Goal: Browse casually

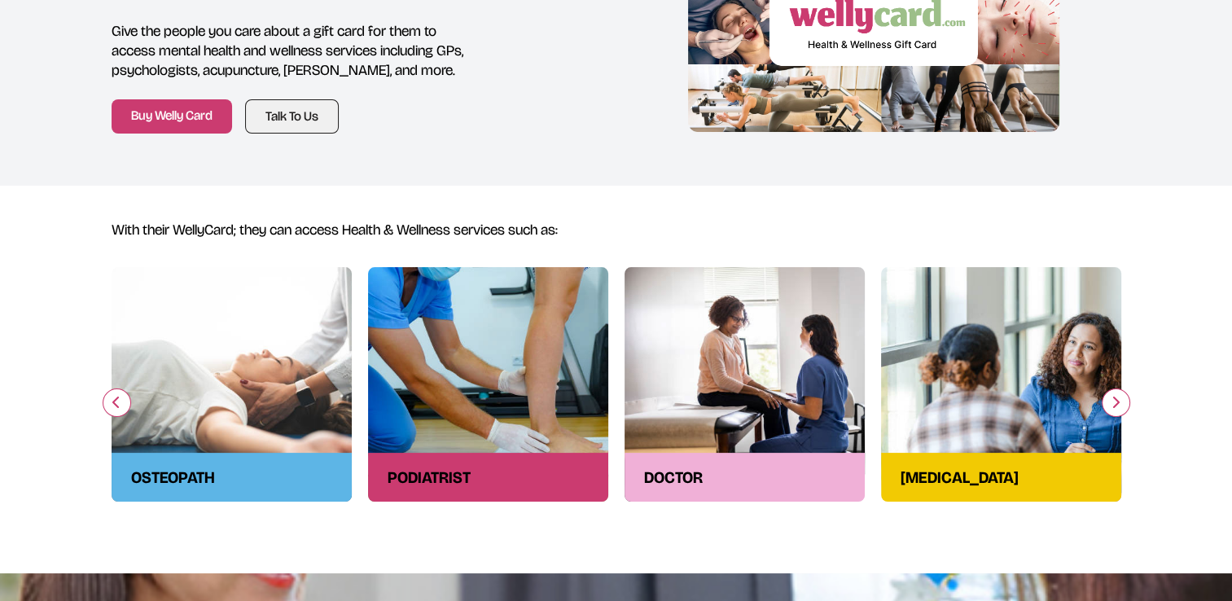
scroll to position [239, 0]
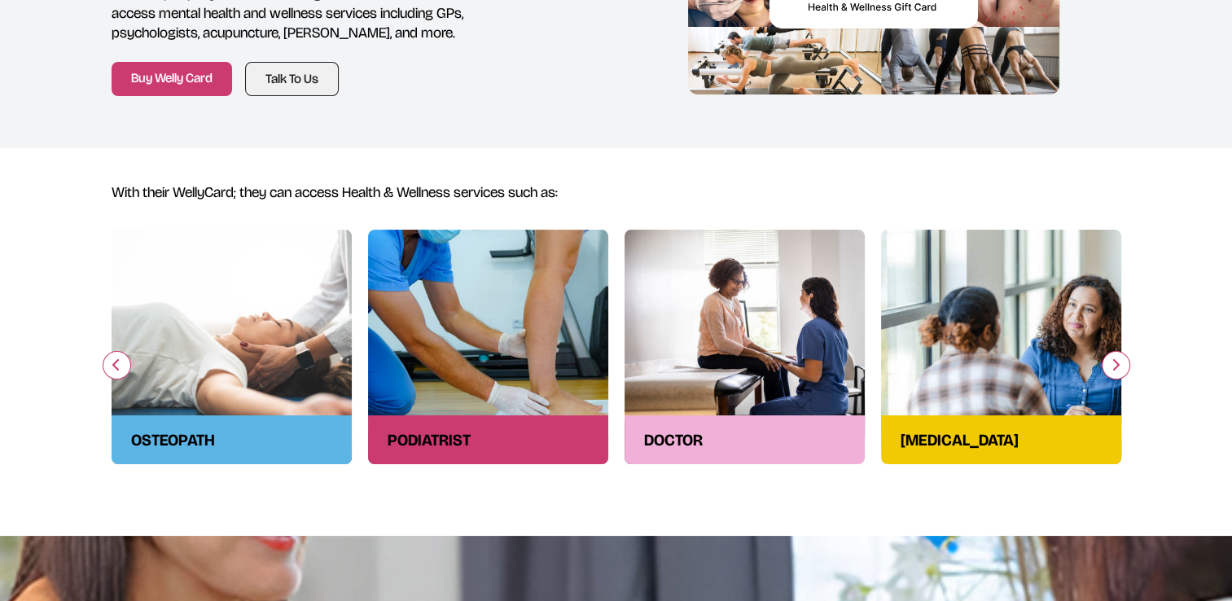
click at [1109, 366] on button "button" at bounding box center [1115, 365] width 28 height 28
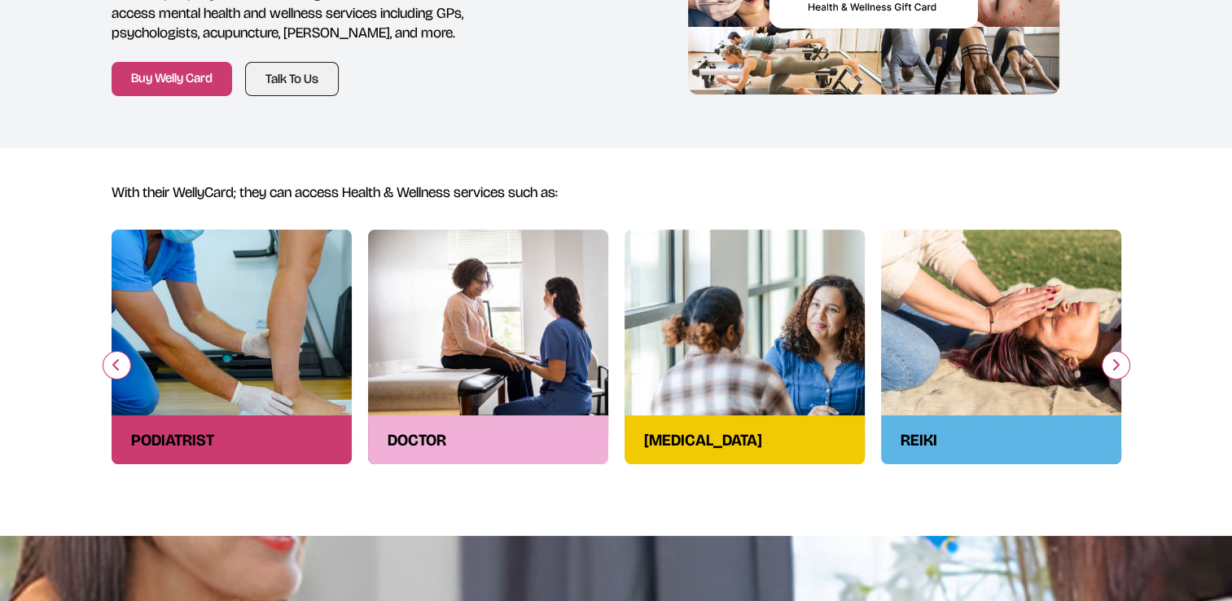
click at [1109, 366] on button "button" at bounding box center [1115, 365] width 28 height 28
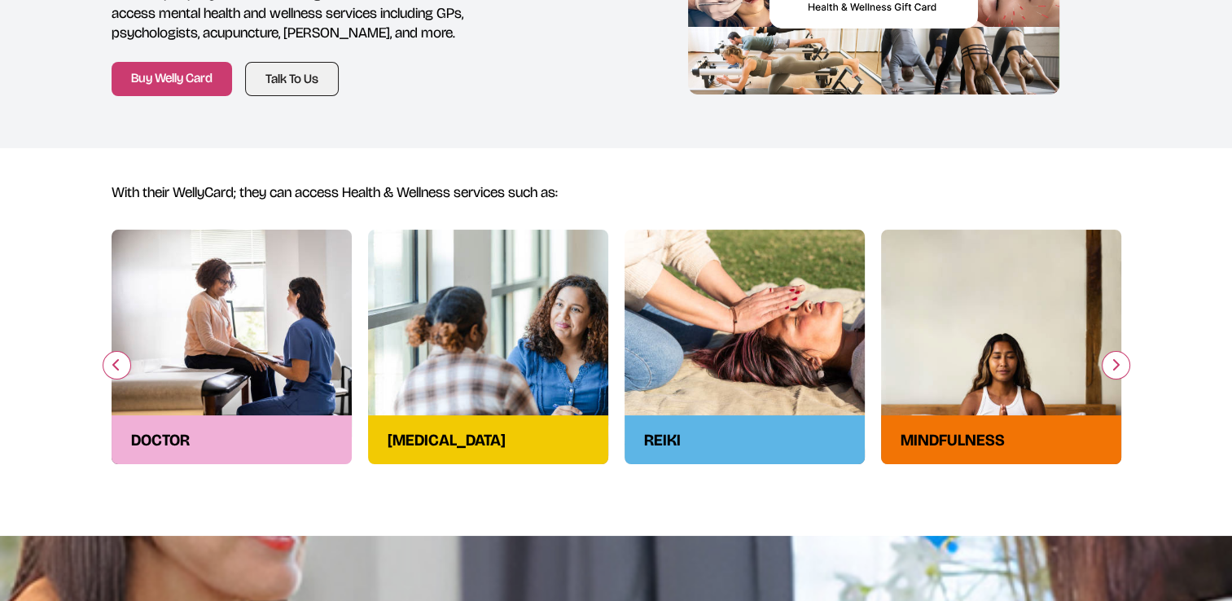
click at [1109, 366] on button "button" at bounding box center [1115, 365] width 28 height 28
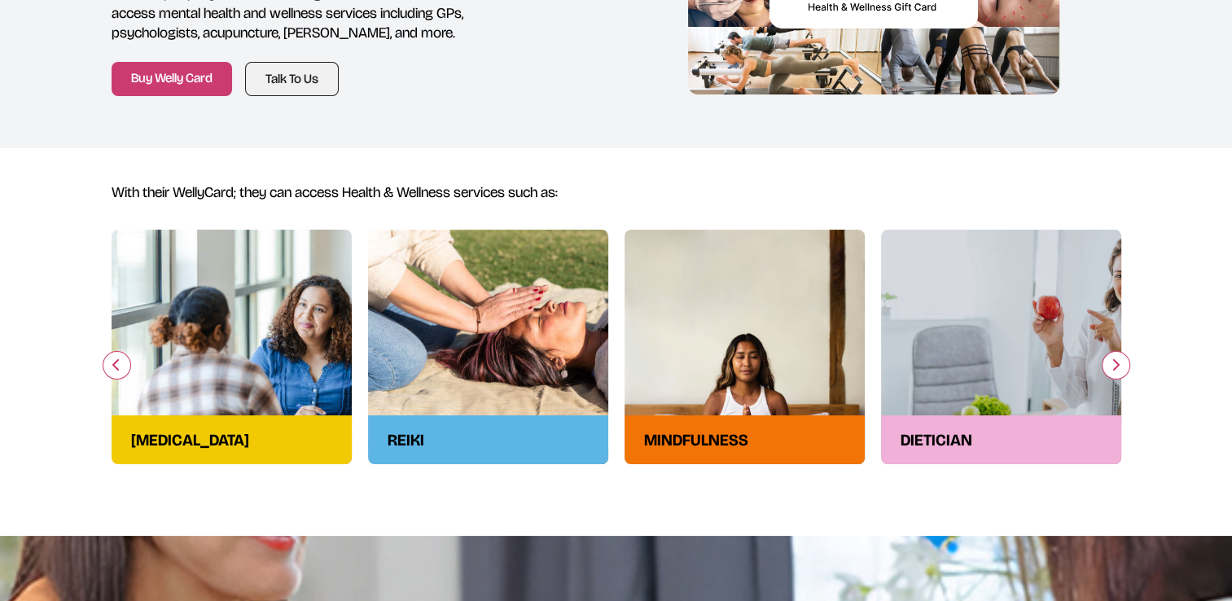
click at [1109, 366] on button "button" at bounding box center [1115, 365] width 28 height 28
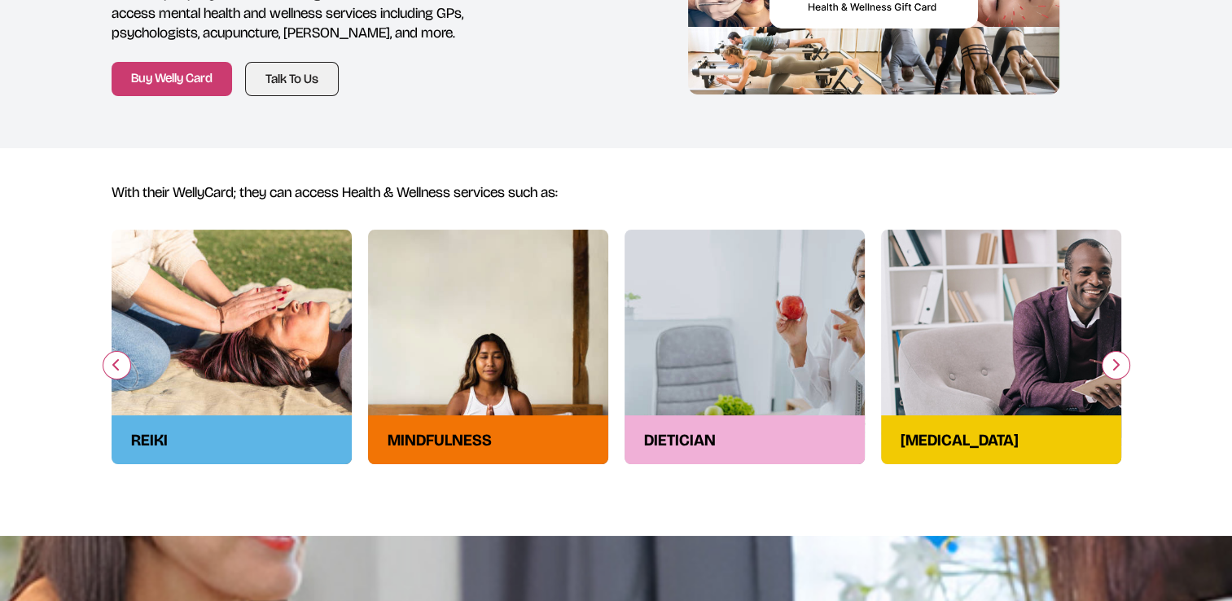
click at [1109, 366] on button "button" at bounding box center [1115, 365] width 28 height 28
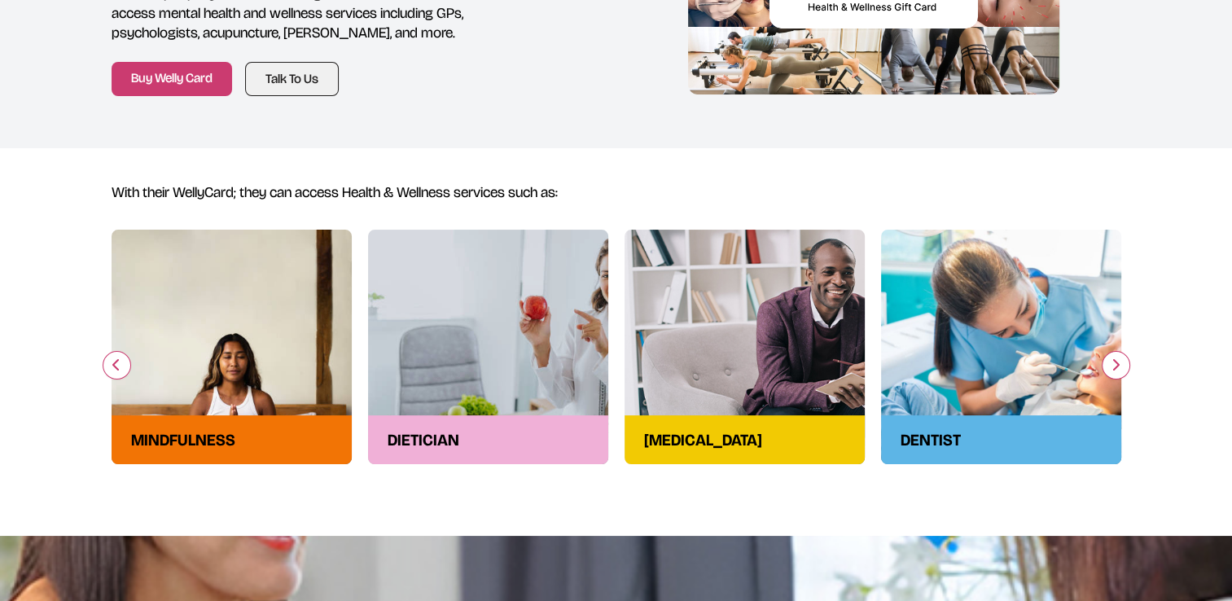
click at [1109, 366] on button "button" at bounding box center [1115, 365] width 28 height 28
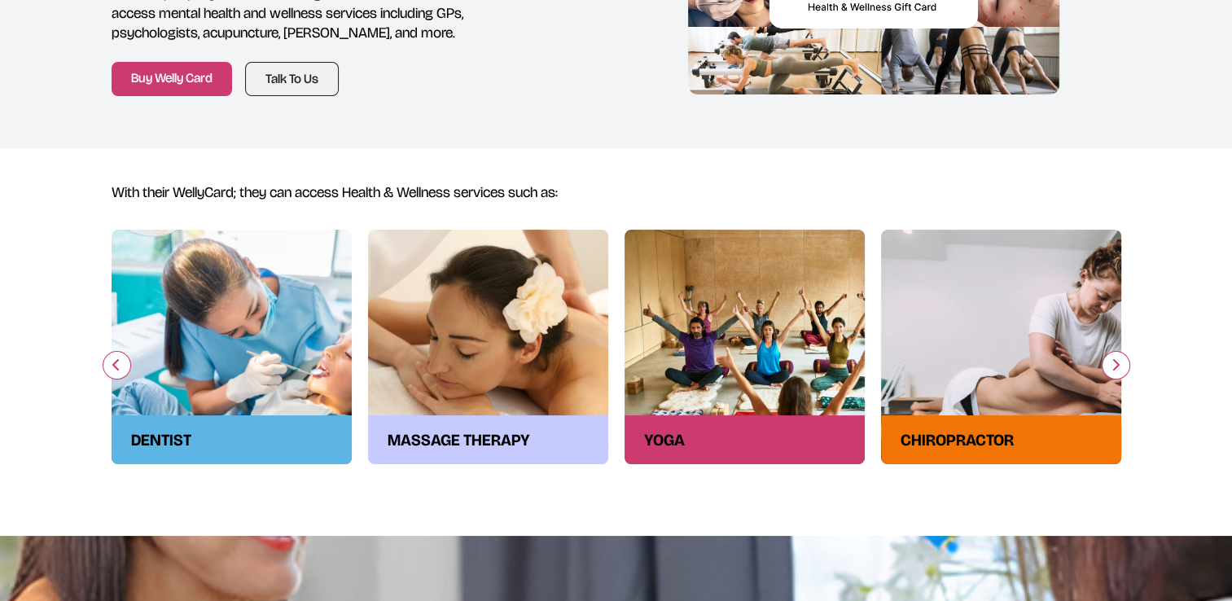
click at [1118, 370] on icon "button" at bounding box center [1115, 364] width 10 height 13
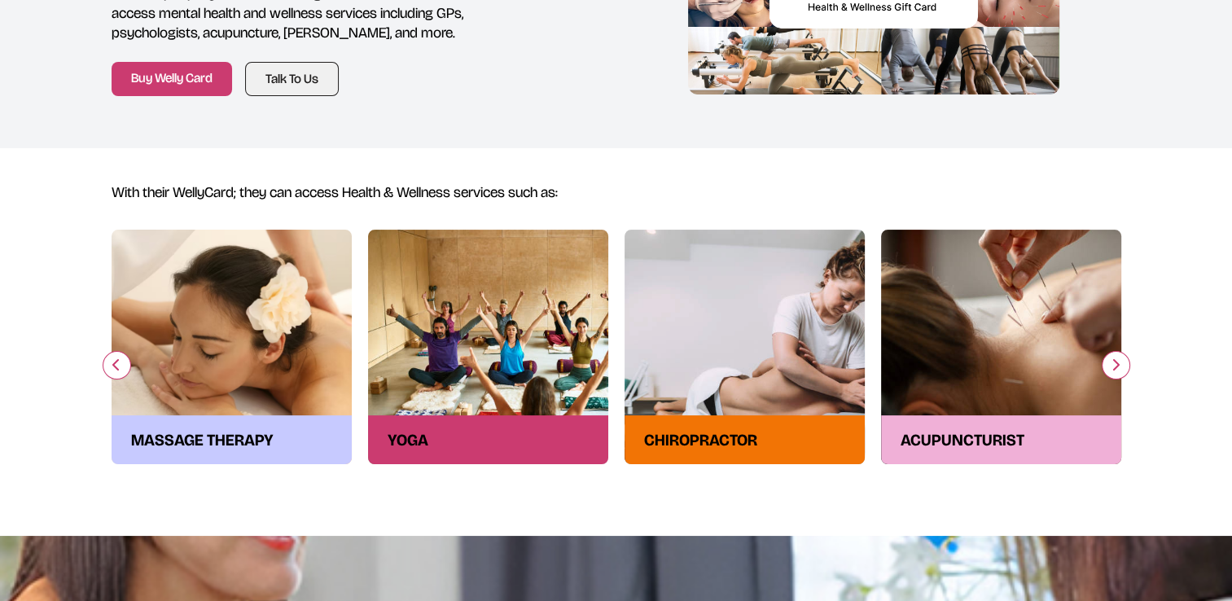
click at [1118, 370] on icon "button" at bounding box center [1115, 364] width 10 height 13
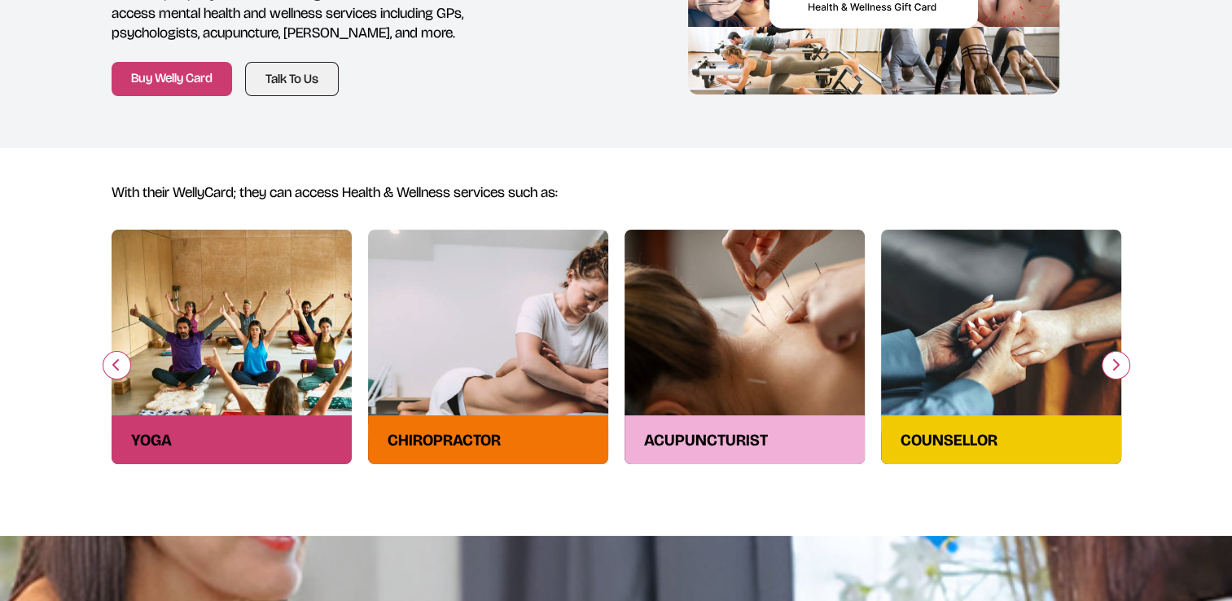
click at [1118, 370] on icon "button" at bounding box center [1115, 364] width 10 height 13
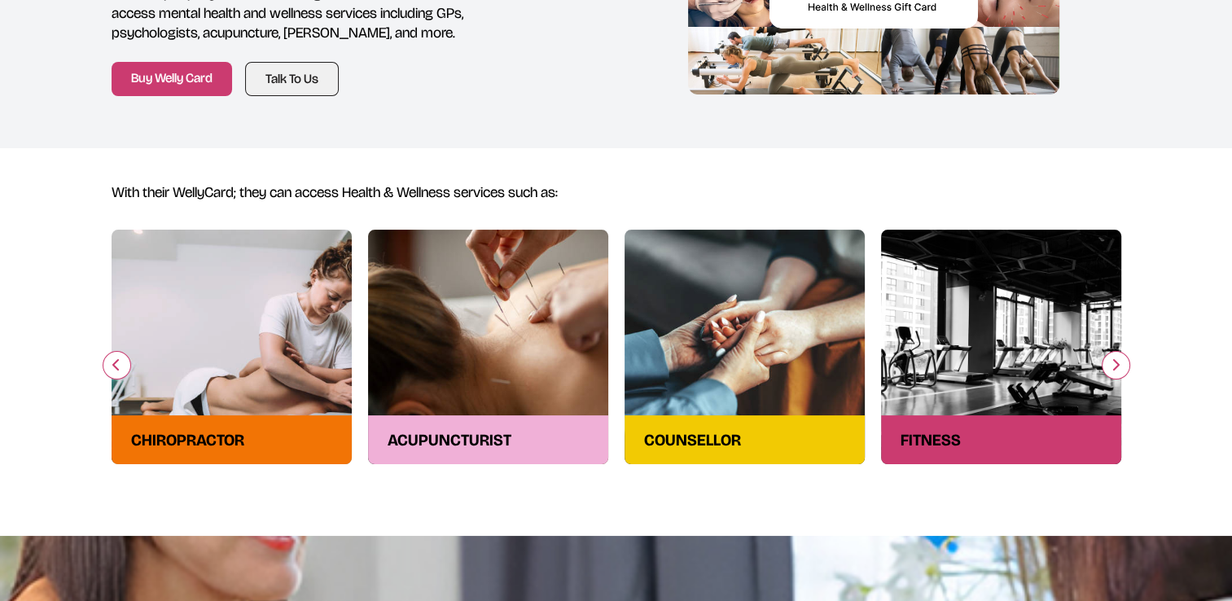
click at [1118, 370] on icon "button" at bounding box center [1115, 364] width 10 height 13
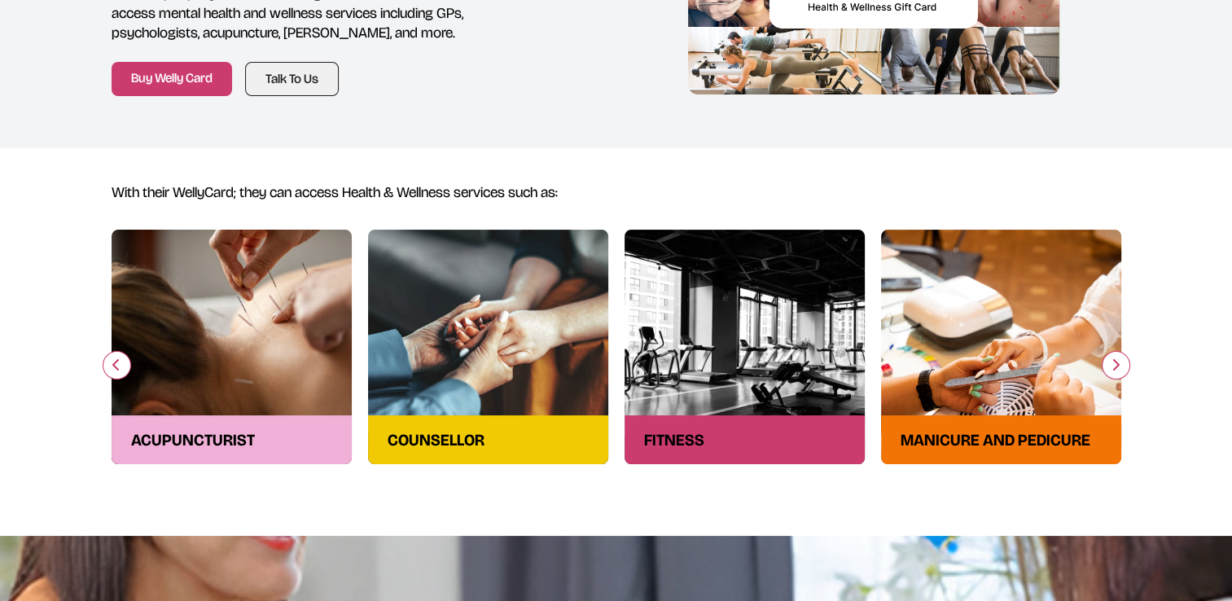
click at [1118, 370] on icon "button" at bounding box center [1115, 364] width 10 height 13
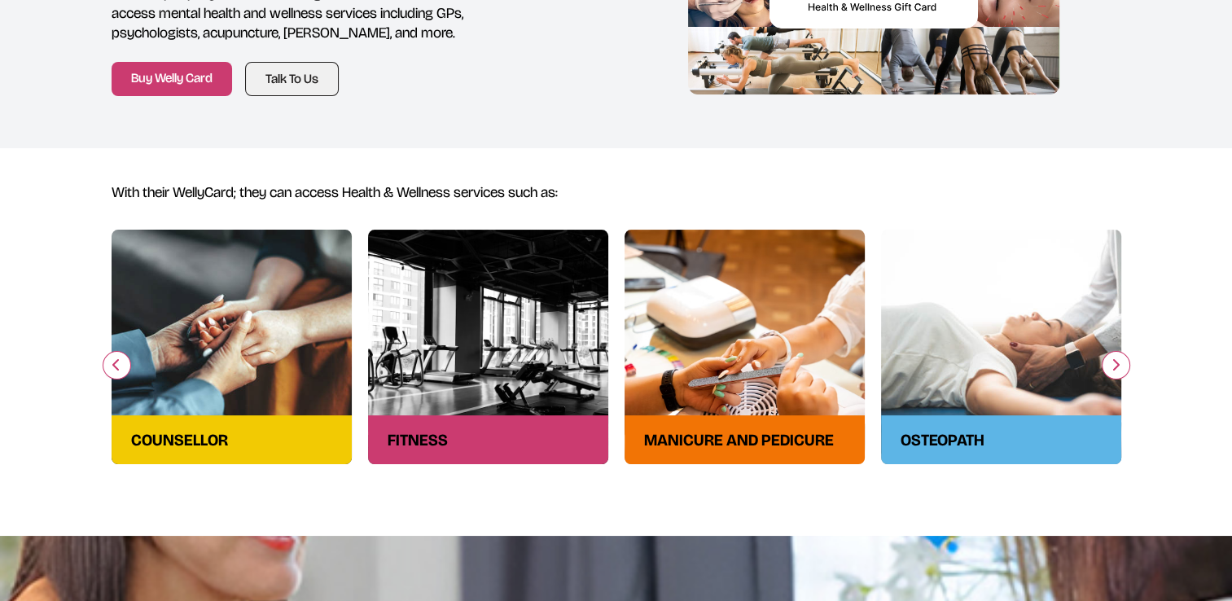
click at [1118, 370] on icon "button" at bounding box center [1115, 364] width 10 height 13
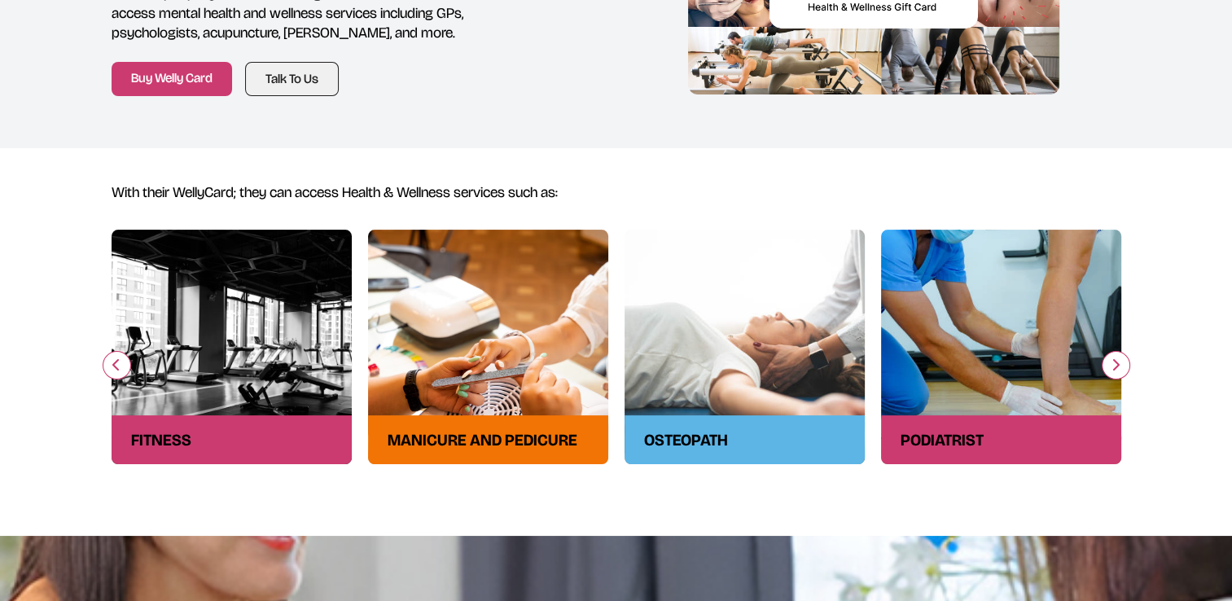
click at [1118, 370] on icon "button" at bounding box center [1115, 364] width 10 height 13
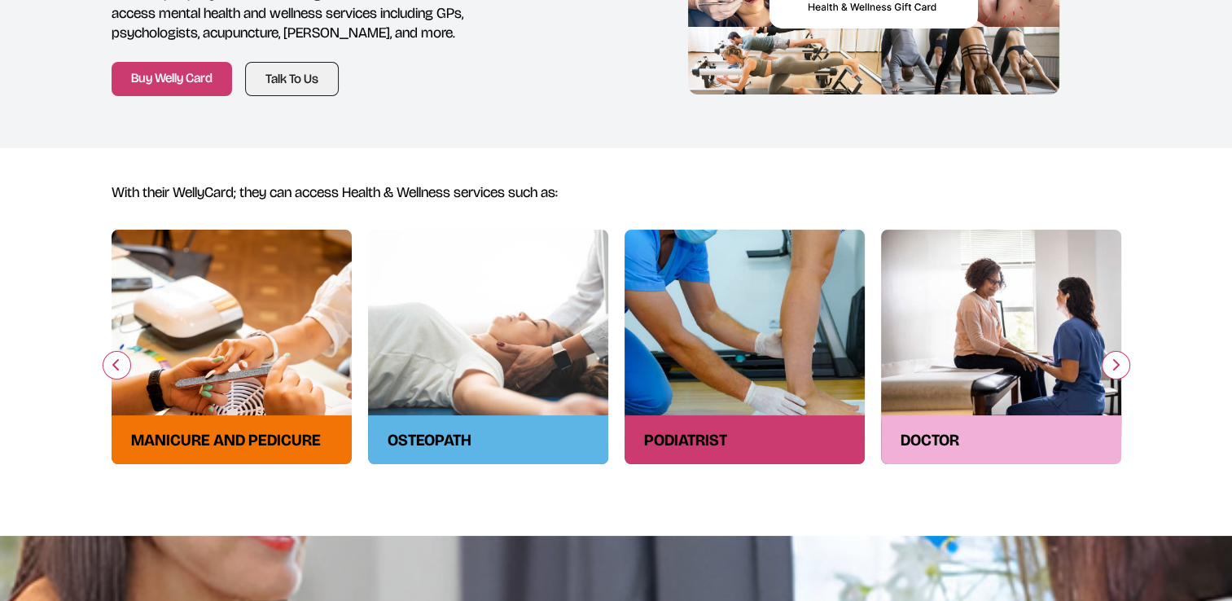
click at [1118, 370] on icon "button" at bounding box center [1115, 364] width 10 height 13
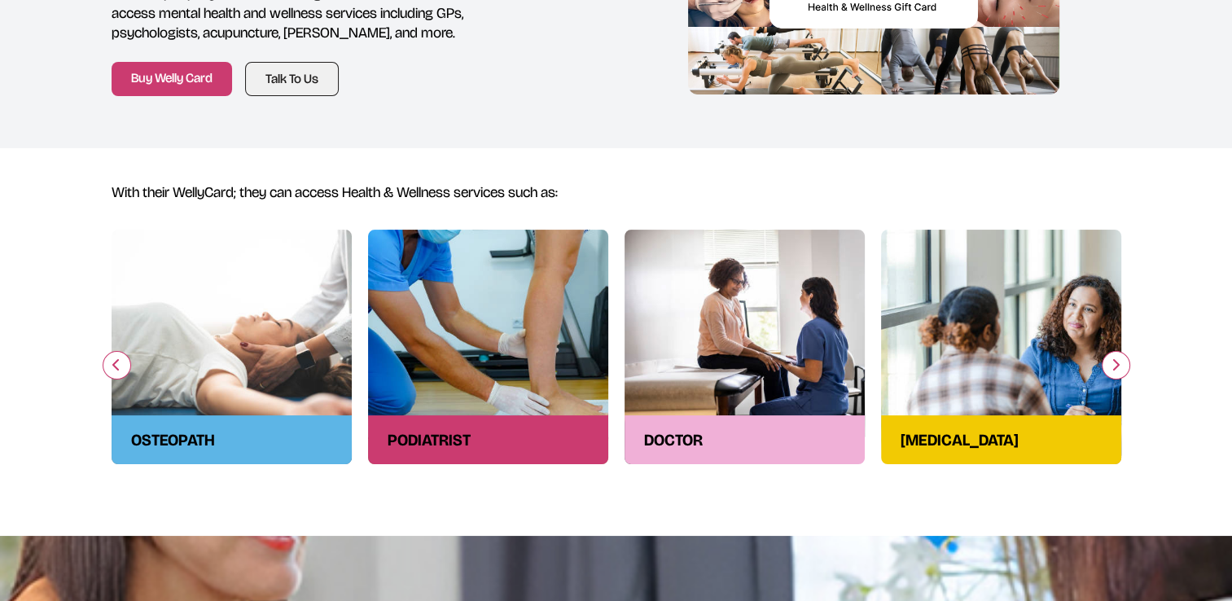
click at [1118, 370] on icon "button" at bounding box center [1115, 364] width 10 height 13
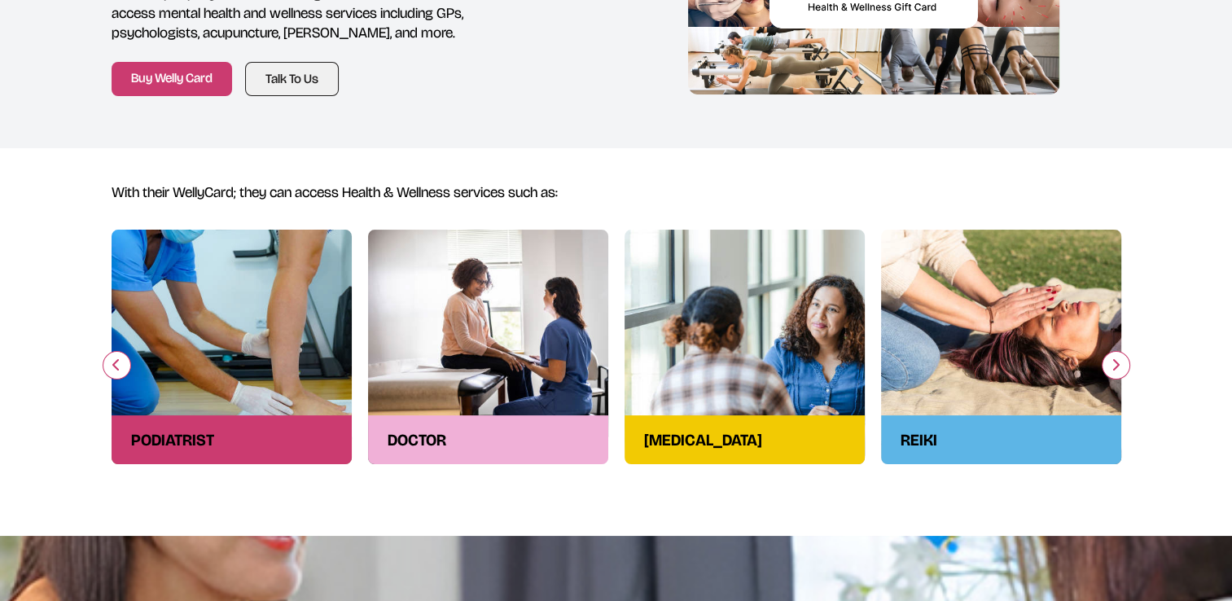
click at [1118, 370] on icon "button" at bounding box center [1115, 364] width 10 height 13
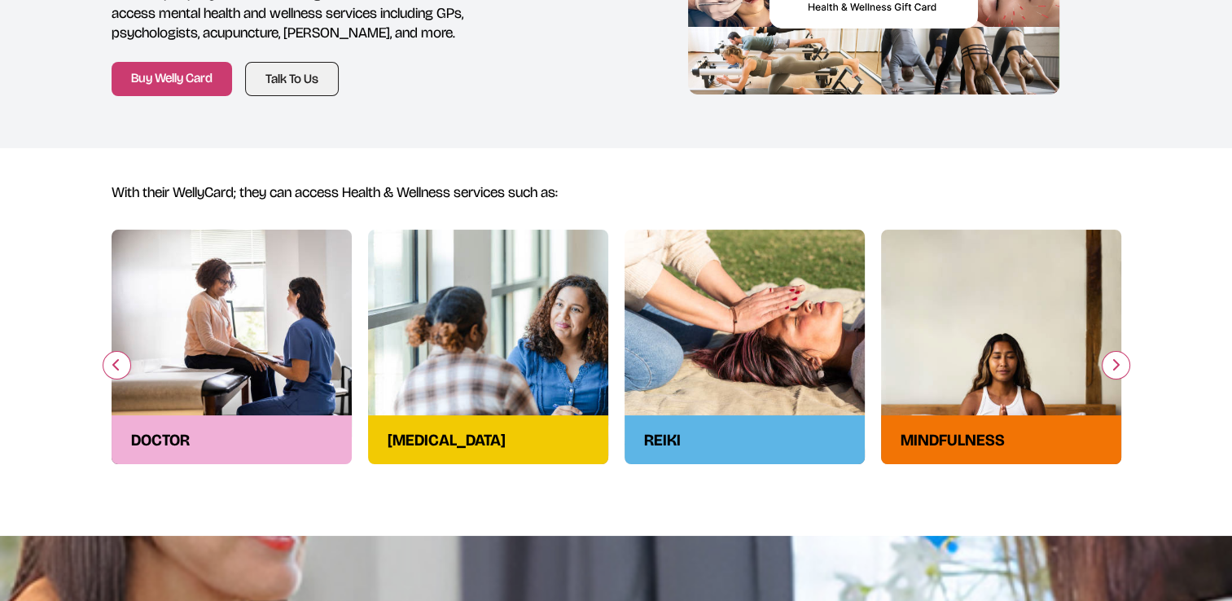
click at [1118, 370] on icon "button" at bounding box center [1115, 364] width 10 height 13
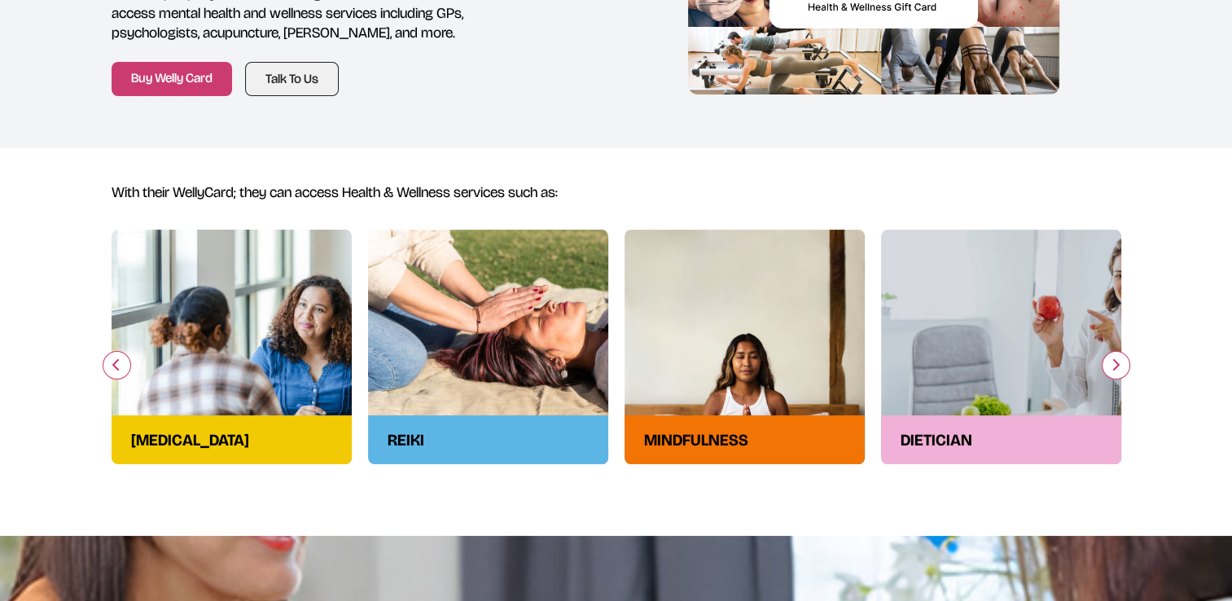
click at [1118, 370] on icon "button" at bounding box center [1115, 364] width 10 height 13
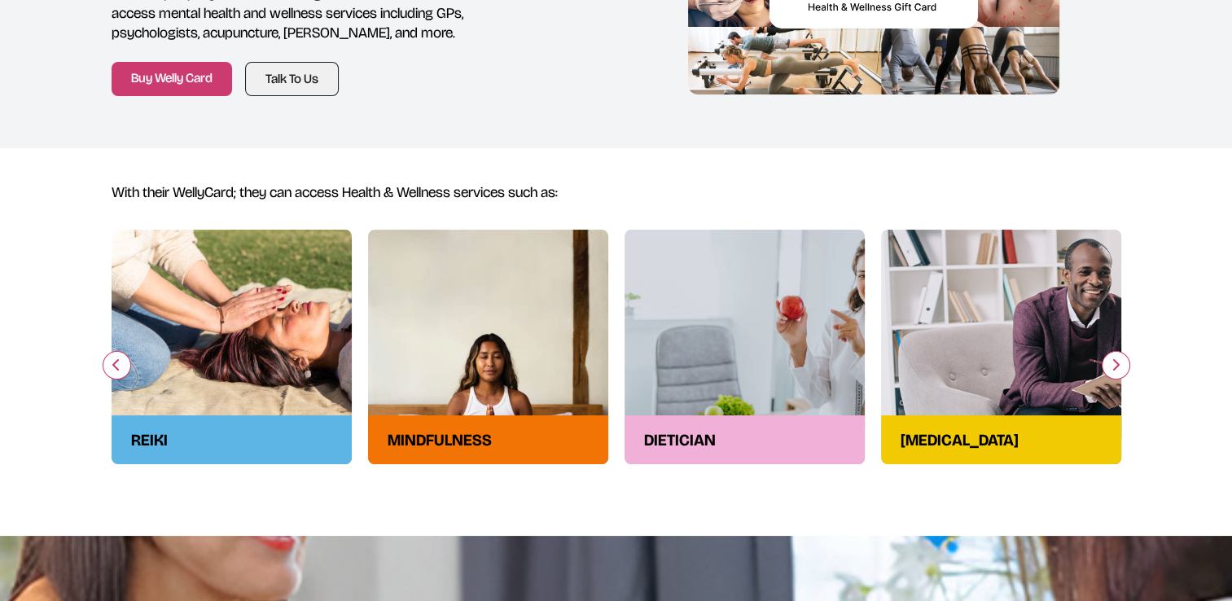
click at [1118, 370] on icon "button" at bounding box center [1115, 364] width 10 height 13
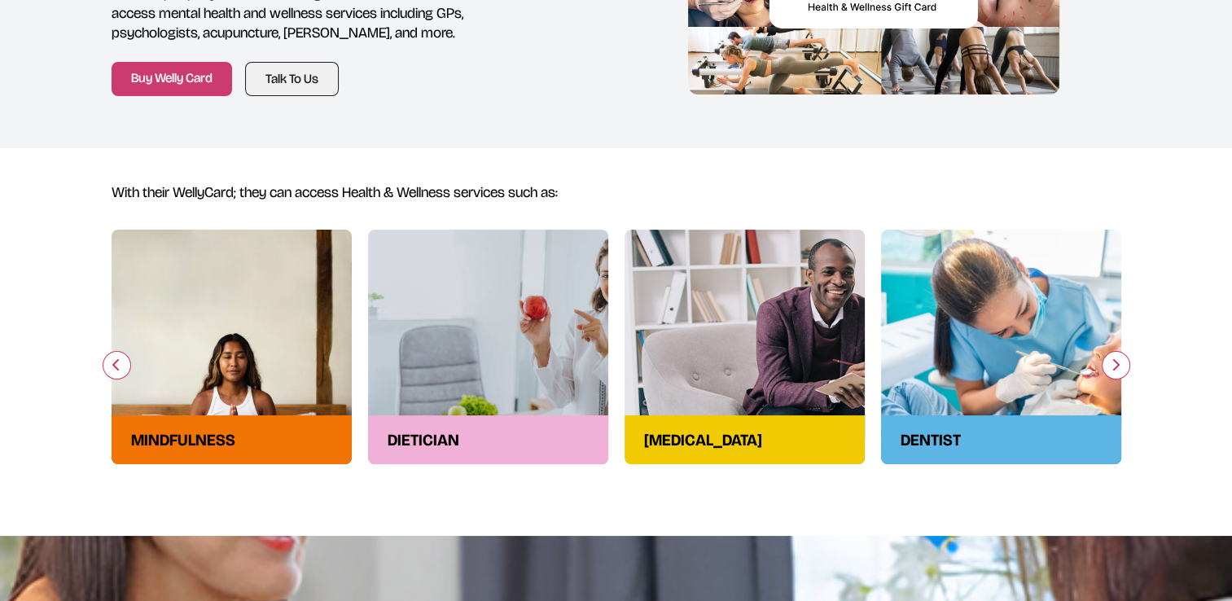
scroll to position [0, 0]
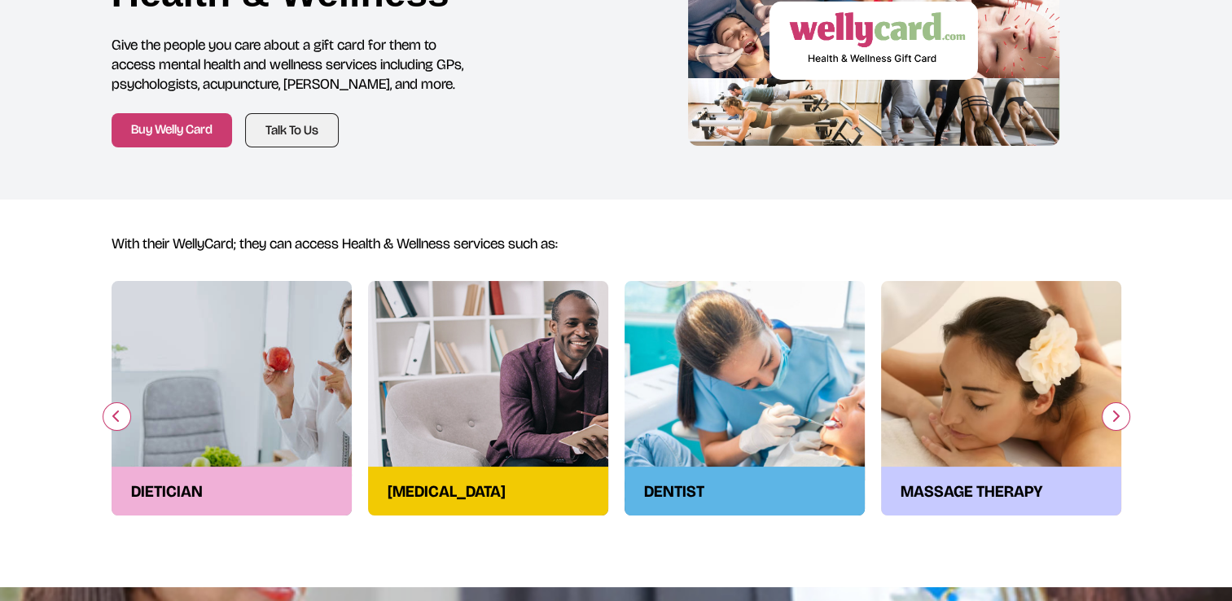
click at [932, 221] on section "With their WellyCard; they can access Health & Wellness services such as: podia…" at bounding box center [616, 373] width 1232 height 348
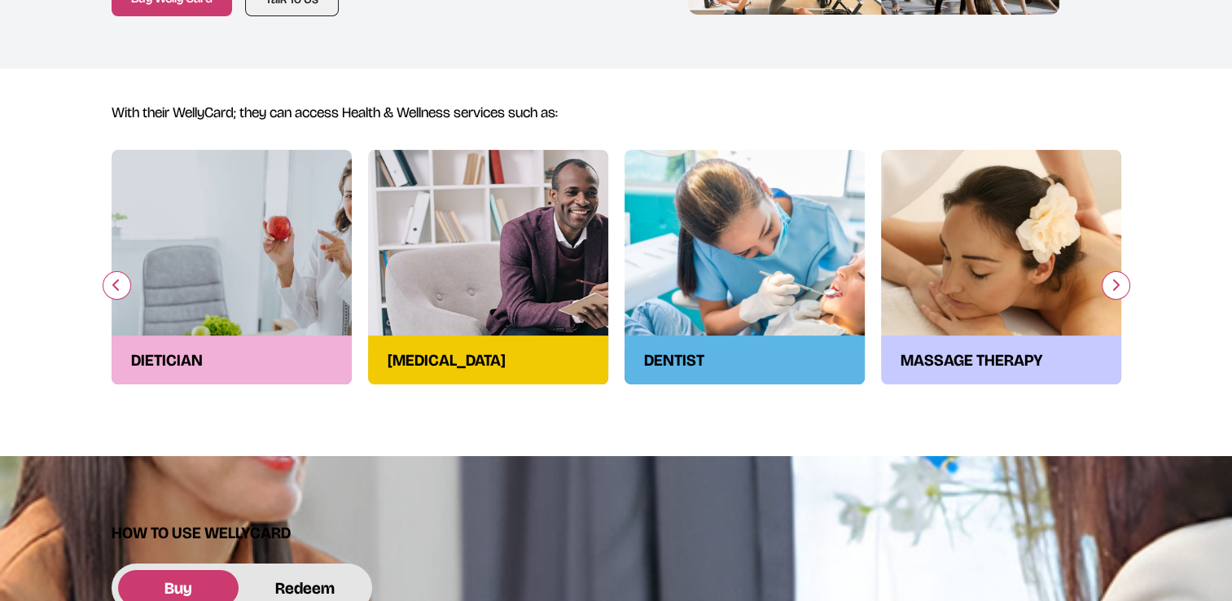
scroll to position [322, 0]
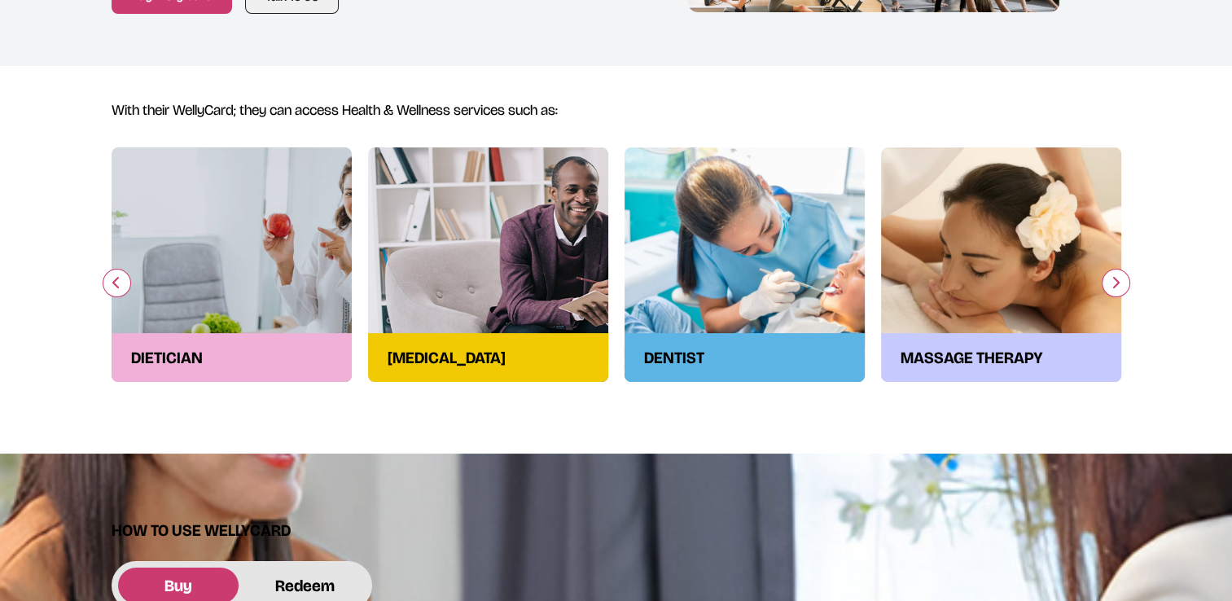
click at [1118, 287] on icon "button" at bounding box center [1115, 282] width 10 height 13
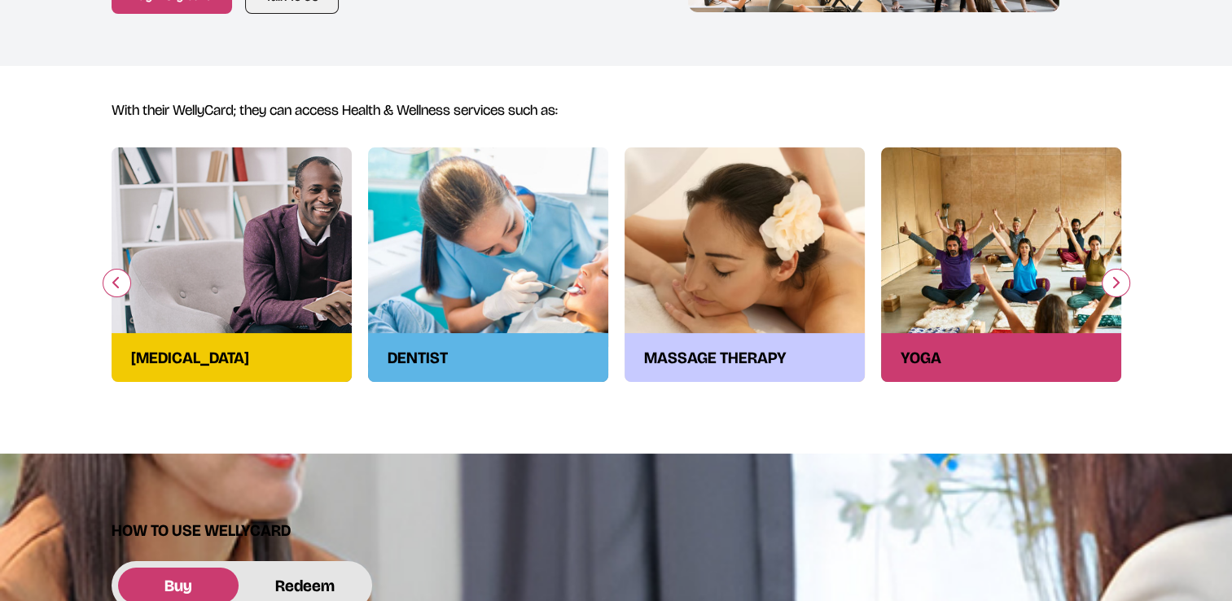
click at [1118, 287] on icon "button" at bounding box center [1115, 282] width 10 height 13
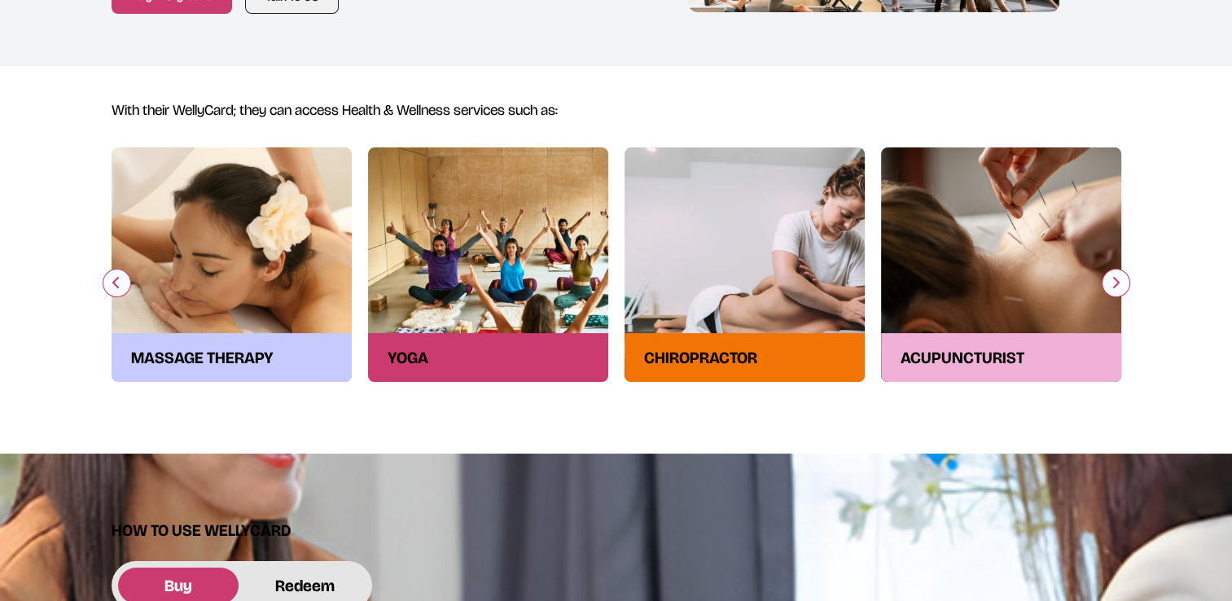
click at [1125, 285] on button "button" at bounding box center [1115, 283] width 28 height 28
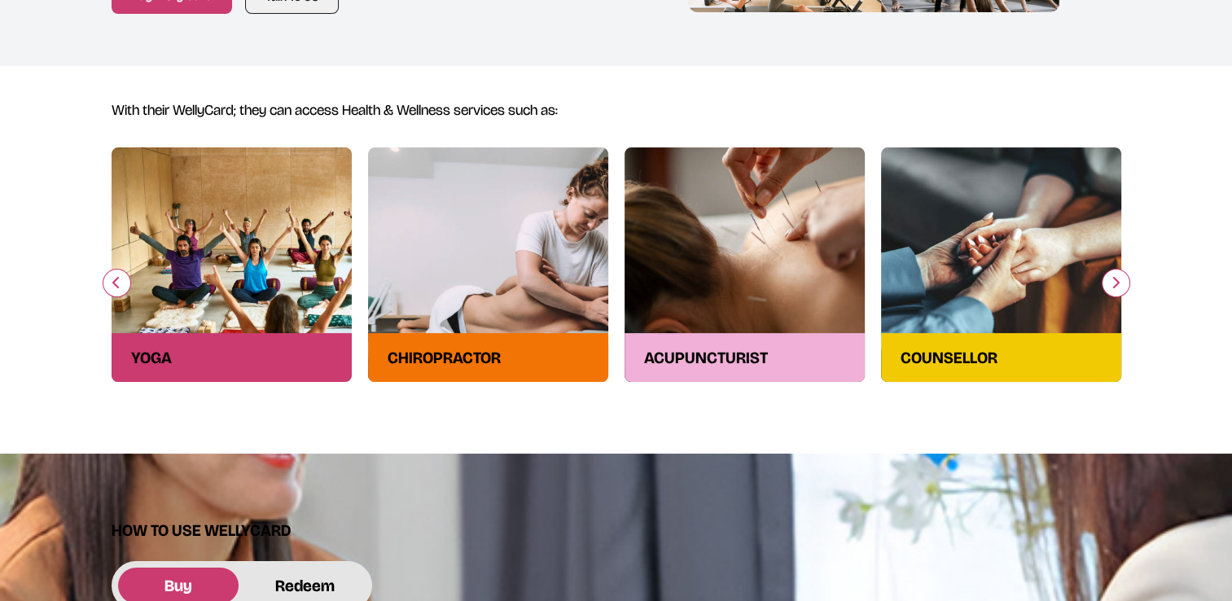
click at [1125, 285] on button "button" at bounding box center [1115, 283] width 28 height 28
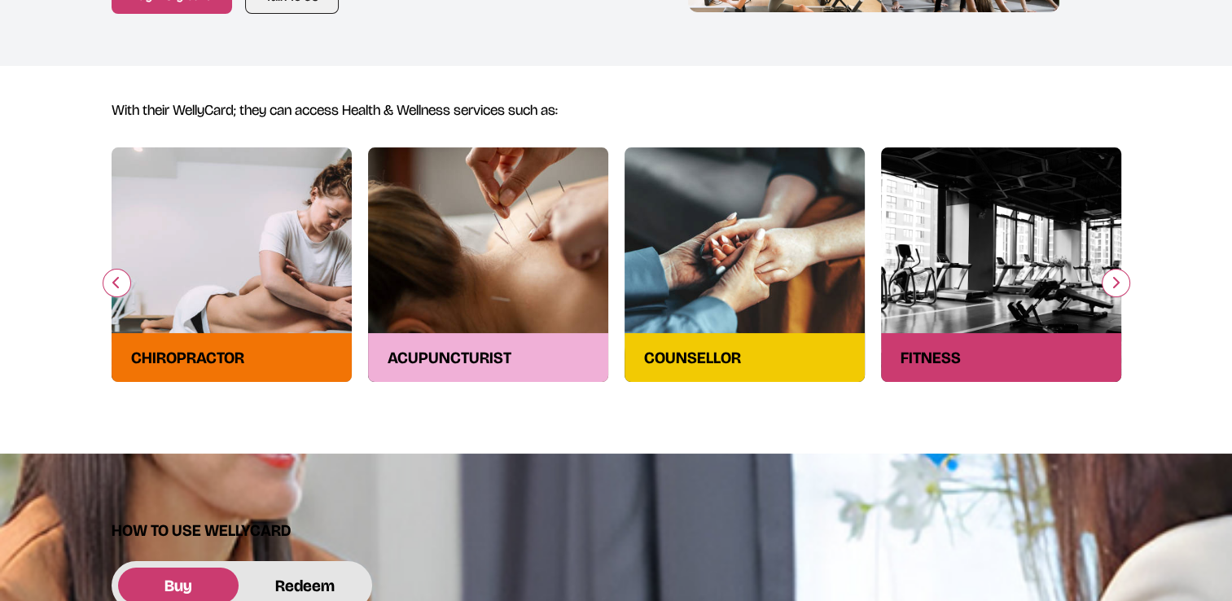
click at [1125, 285] on button "button" at bounding box center [1115, 283] width 28 height 28
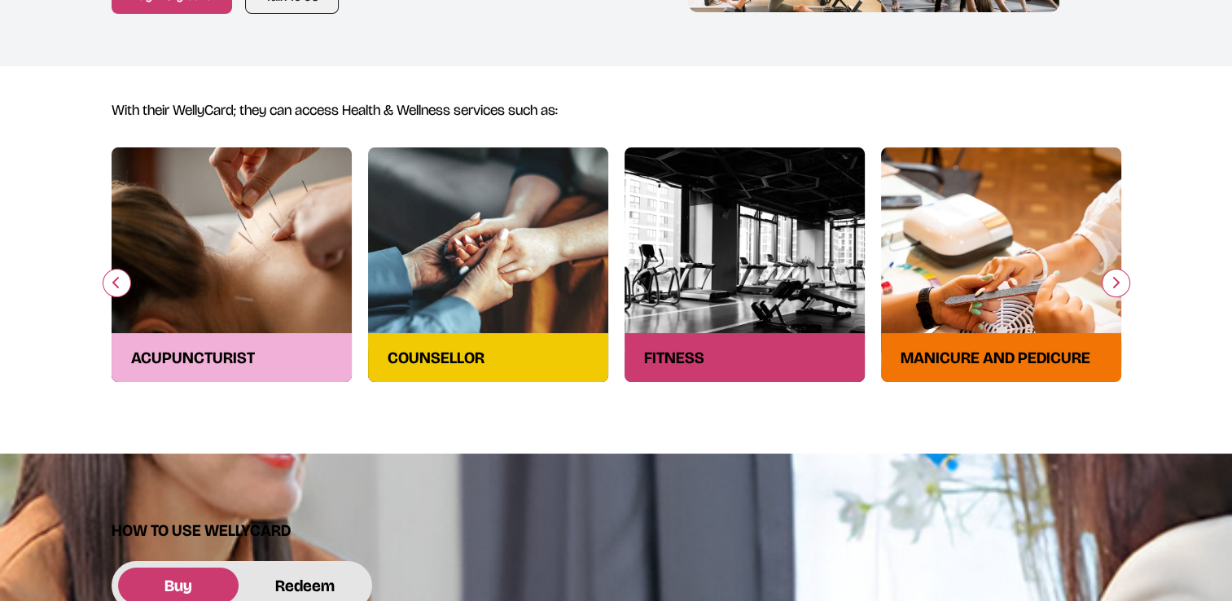
click at [1125, 285] on button "button" at bounding box center [1115, 283] width 28 height 28
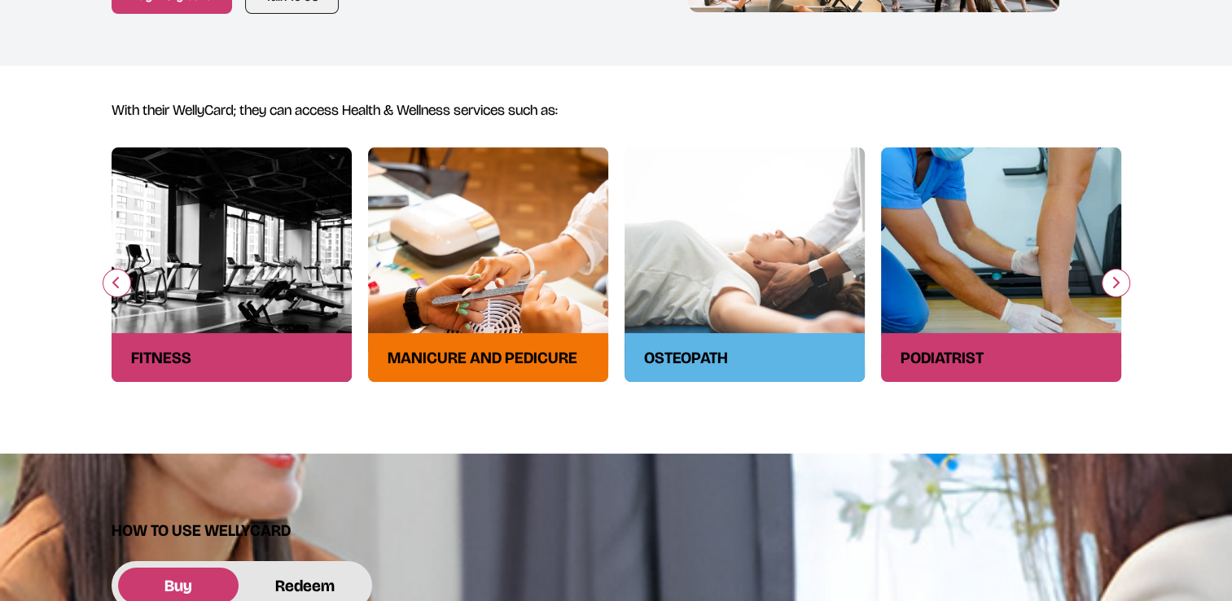
click at [1114, 285] on icon "button" at bounding box center [1115, 282] width 10 height 13
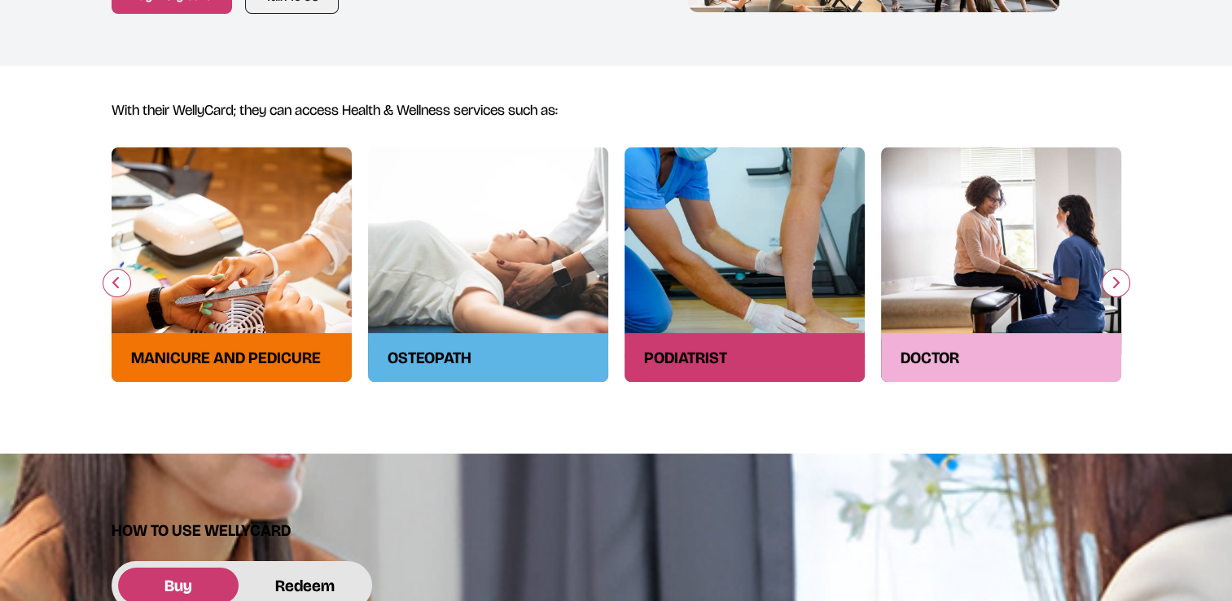
click at [1114, 285] on icon "button" at bounding box center [1115, 282] width 10 height 13
